Goal: Task Accomplishment & Management: Manage account settings

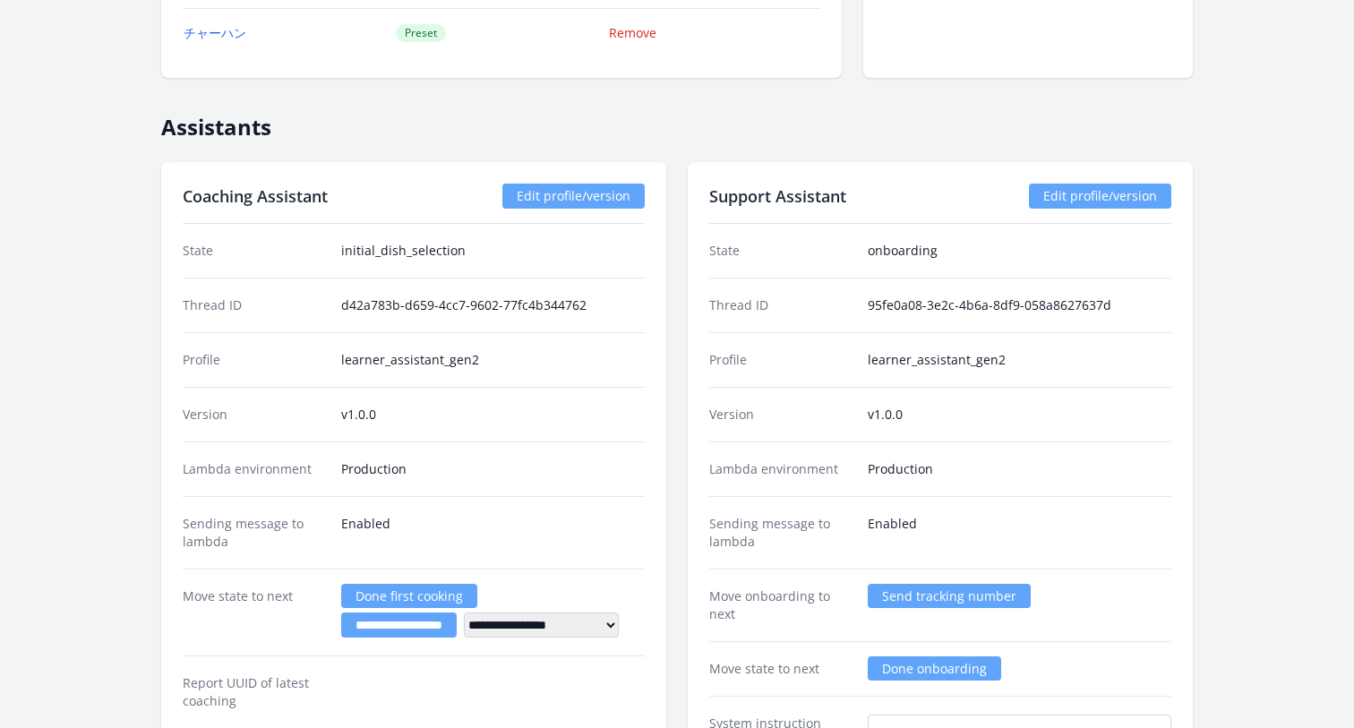
scroll to position [2430, 0]
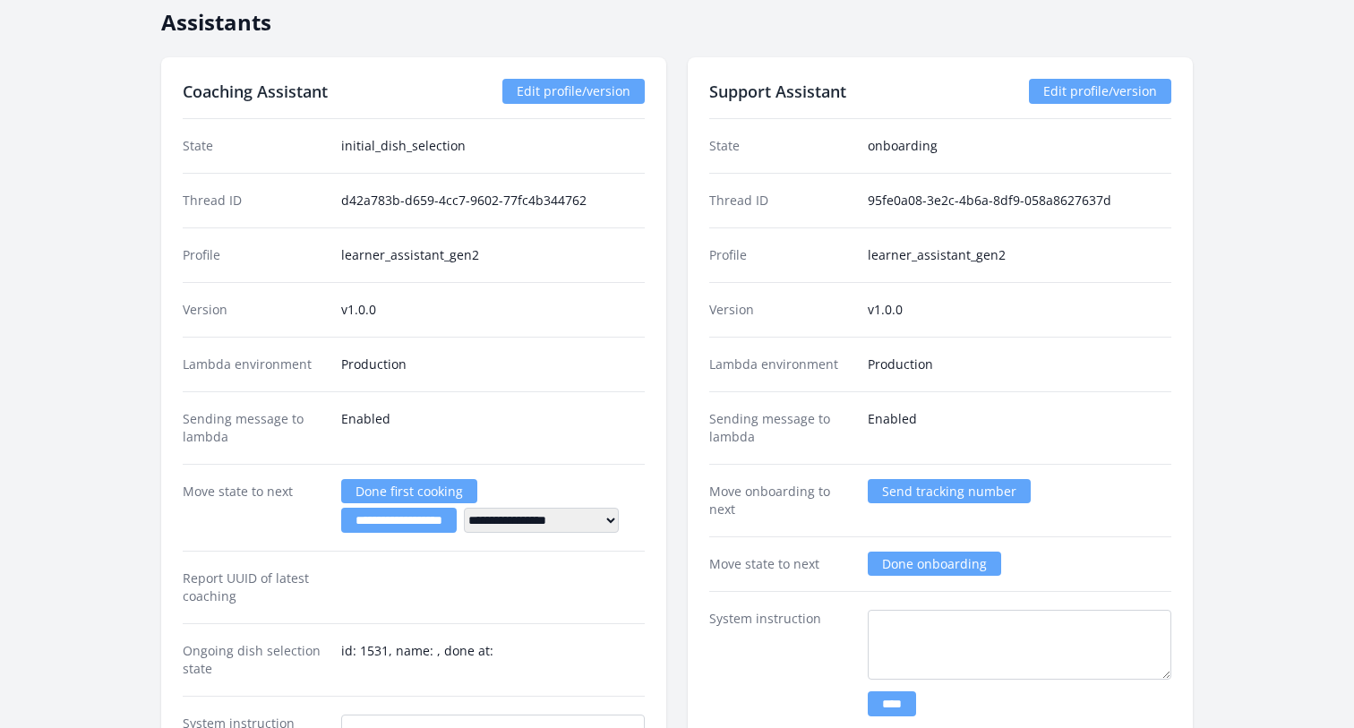
click at [1053, 88] on link "Edit profile/version" at bounding box center [1100, 91] width 142 height 25
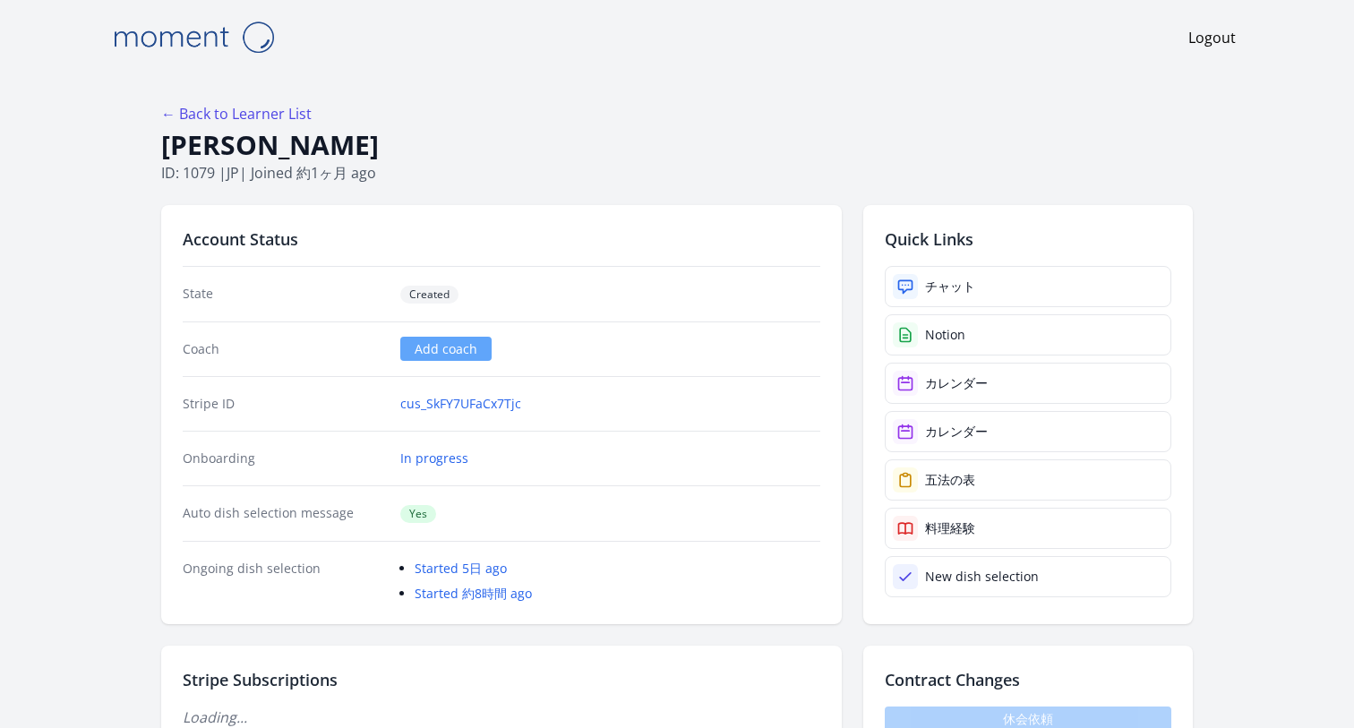
scroll to position [2417, 0]
